Goal: Information Seeking & Learning: Learn about a topic

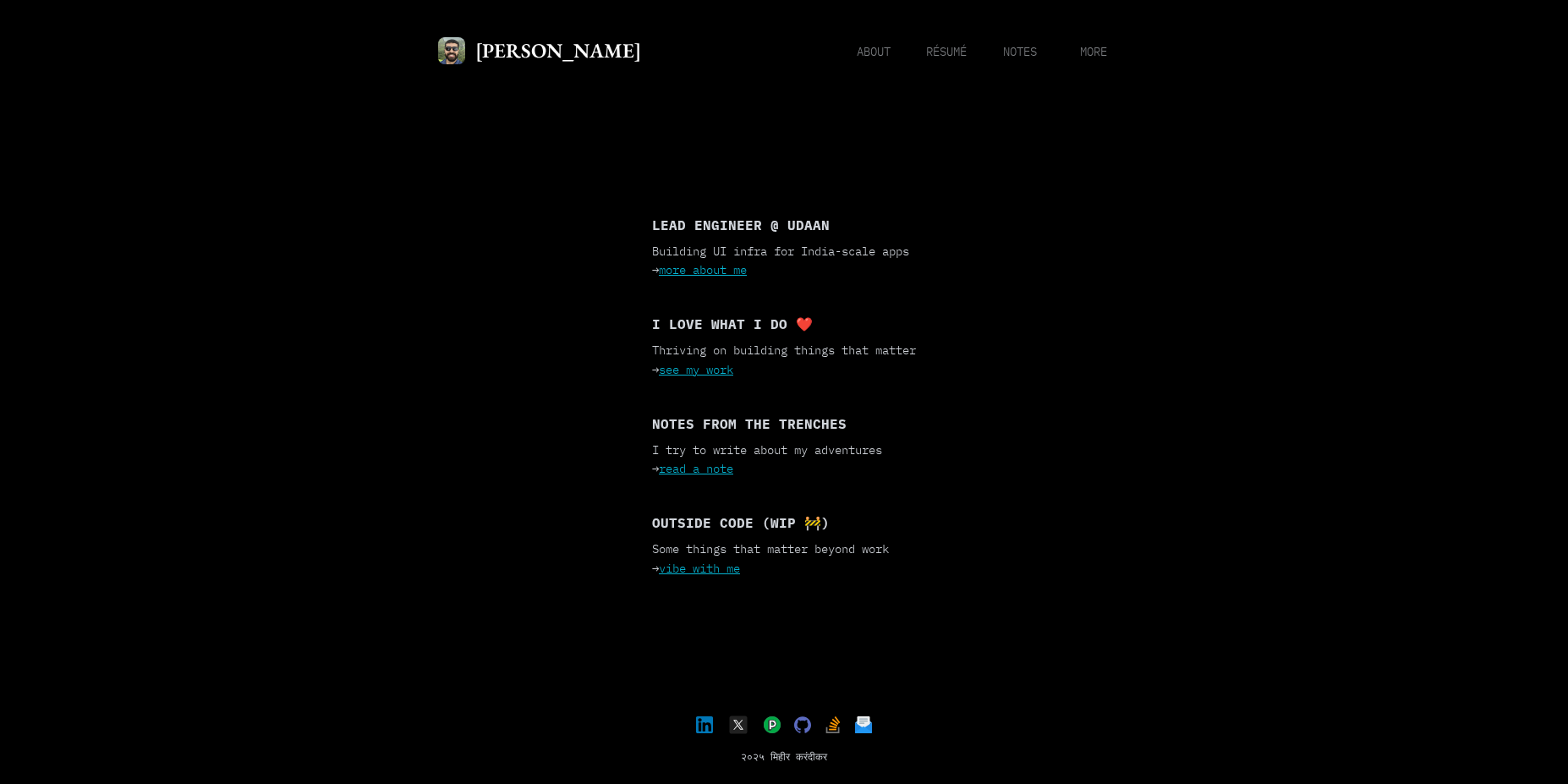
click at [717, 262] on link "more about me" at bounding box center [702, 270] width 88 height 15
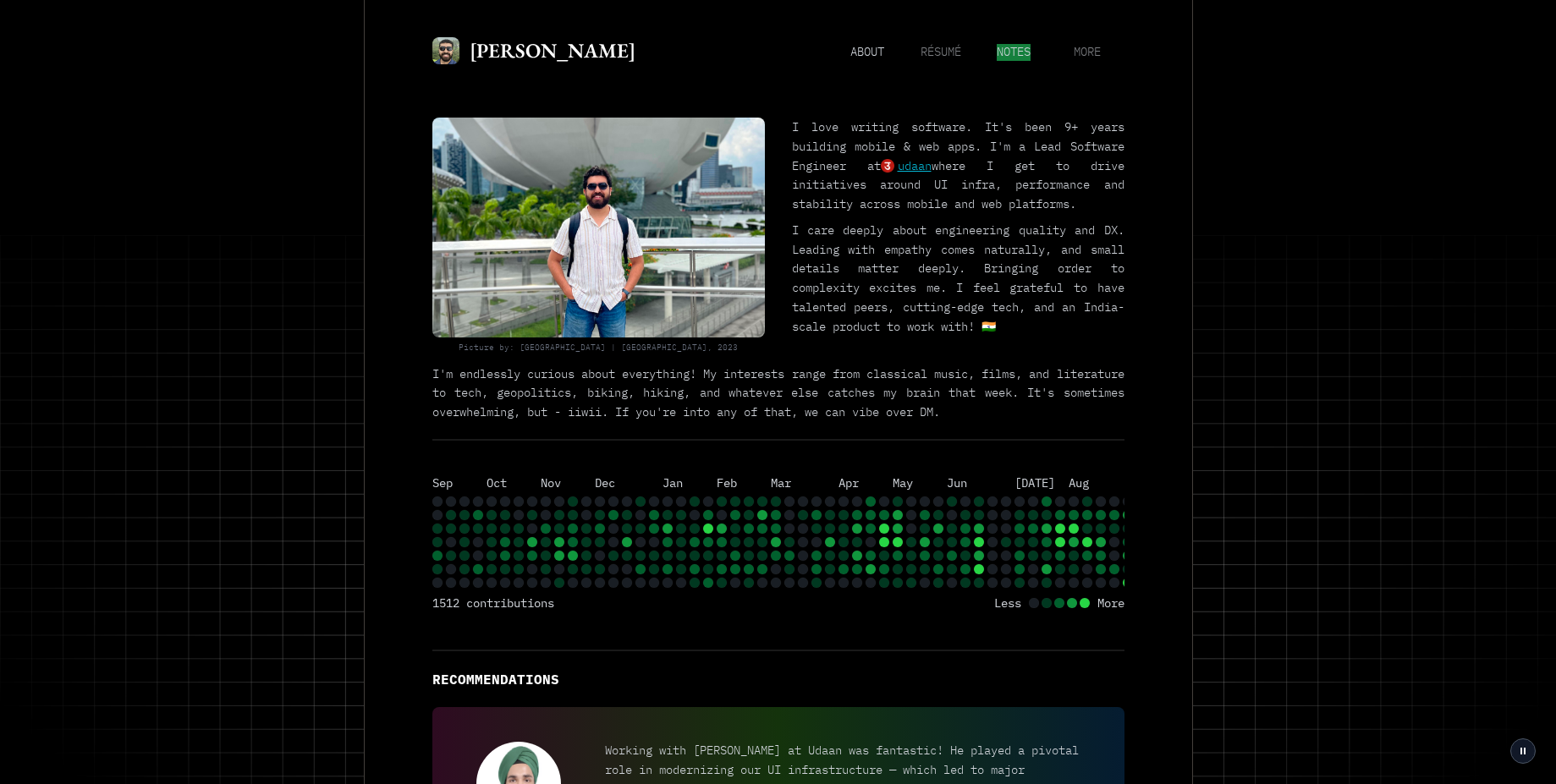
click at [1018, 50] on span "notes" at bounding box center [1013, 52] width 34 height 17
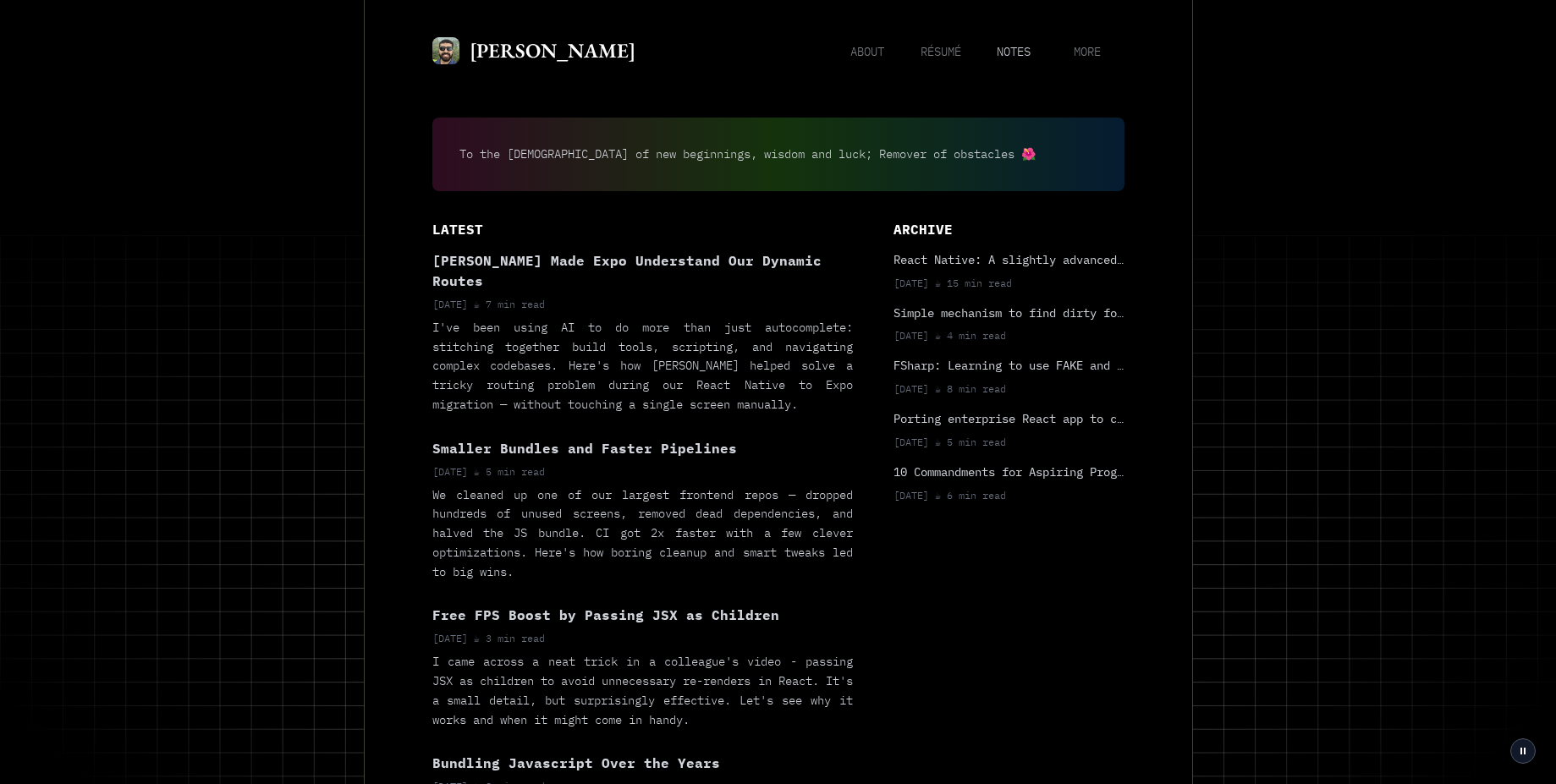
click at [951, 254] on b "React Native: A slightly advanced guide" at bounding box center [1025, 260] width 264 height 15
click at [592, 260] on p "[PERSON_NAME] Made Expo Understand Our Dynamic Routes" at bounding box center [643, 270] width 421 height 40
click at [580, 438] on p "Smaller Bundles and Faster Pipelines" at bounding box center [643, 449] width 421 height 21
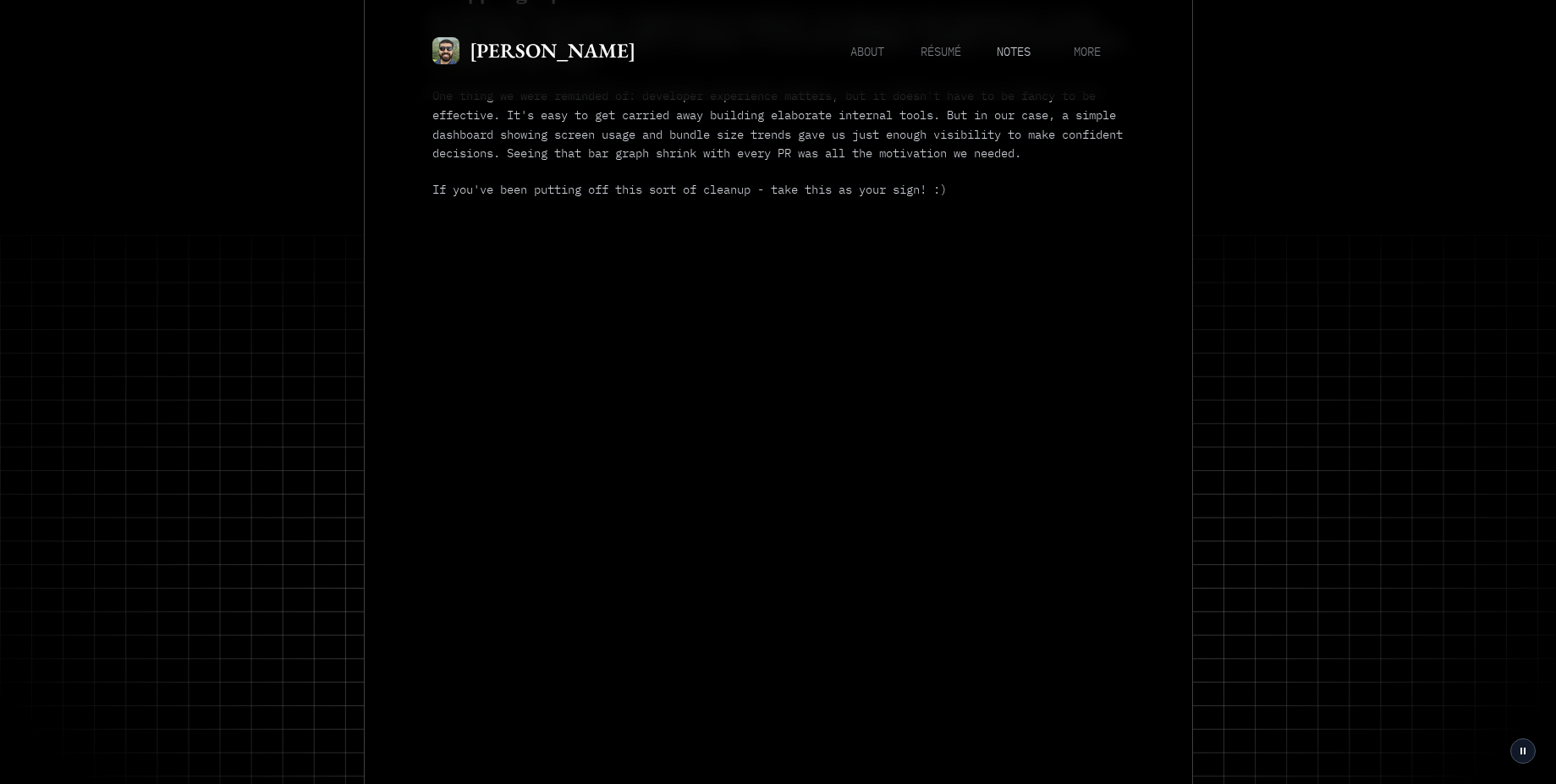
scroll to position [2938, 0]
